Goal: Information Seeking & Learning: Learn about a topic

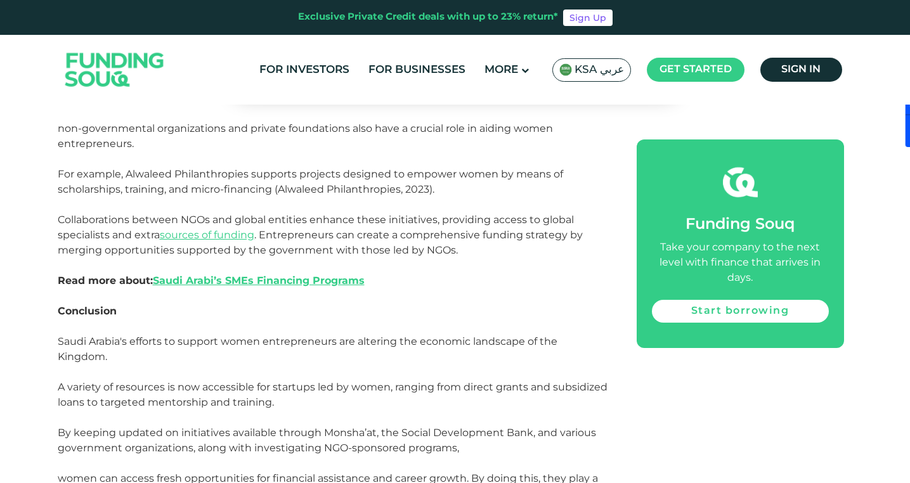
scroll to position [3065, 4]
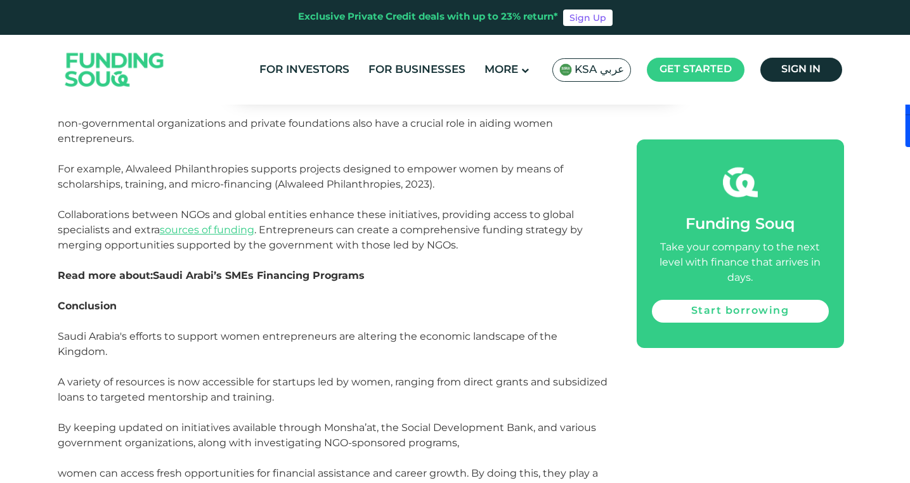
click at [262, 270] on link "Saudi Arabi’s SMEs Financing Programs" at bounding box center [259, 276] width 212 height 12
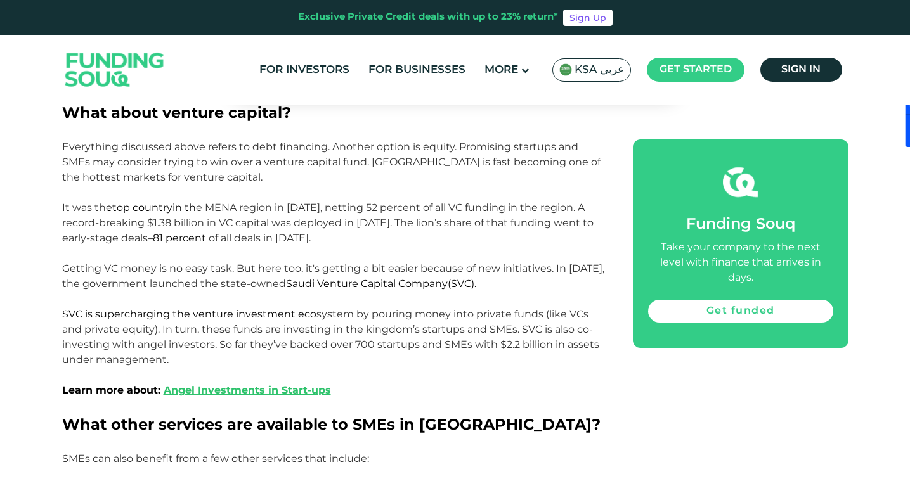
scroll to position [1551, 0]
